Goal: Task Accomplishment & Management: Complete application form

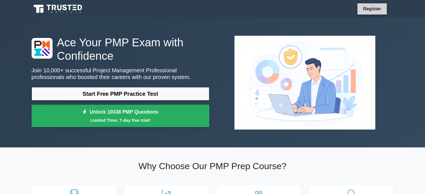
click at [373, 9] on link "Register" at bounding box center [372, 8] width 25 height 7
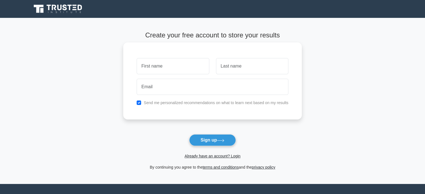
click at [162, 67] on input "text" at bounding box center [173, 66] width 72 height 16
type input "[PERSON_NAME]"
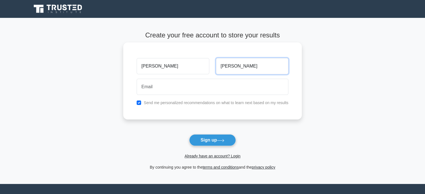
type input "[PERSON_NAME]"
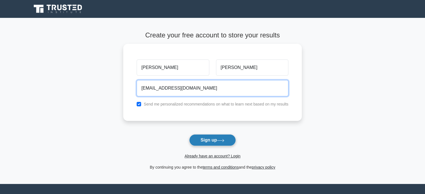
type input "mikomiko1254@gmail.com"
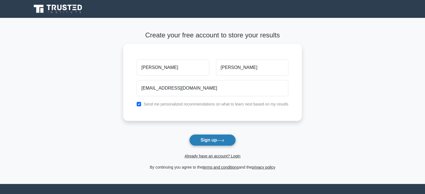
click at [201, 141] on button "Sign up" at bounding box center [212, 141] width 47 height 12
